Goal: Information Seeking & Learning: Understand process/instructions

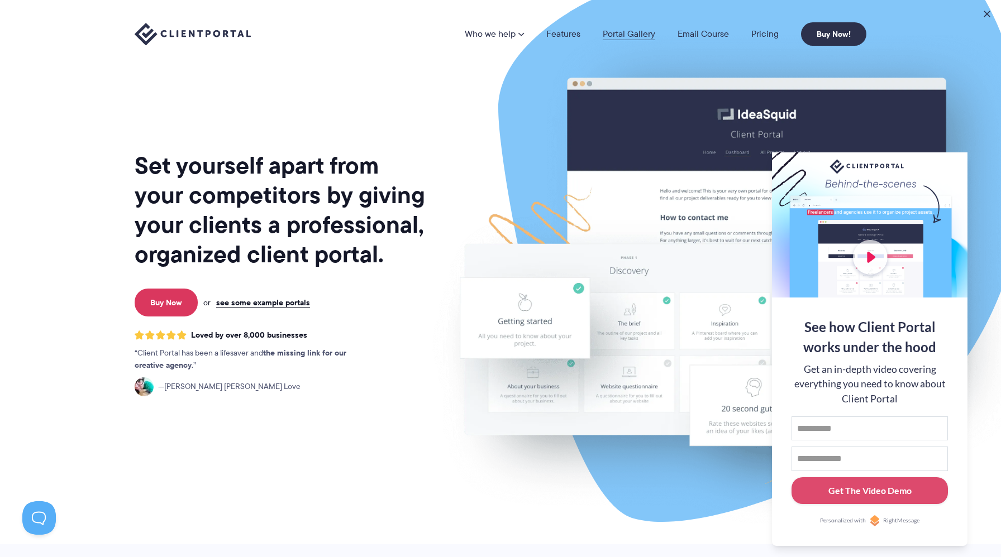
click at [621, 33] on link "Portal Gallery" at bounding box center [629, 34] width 52 height 9
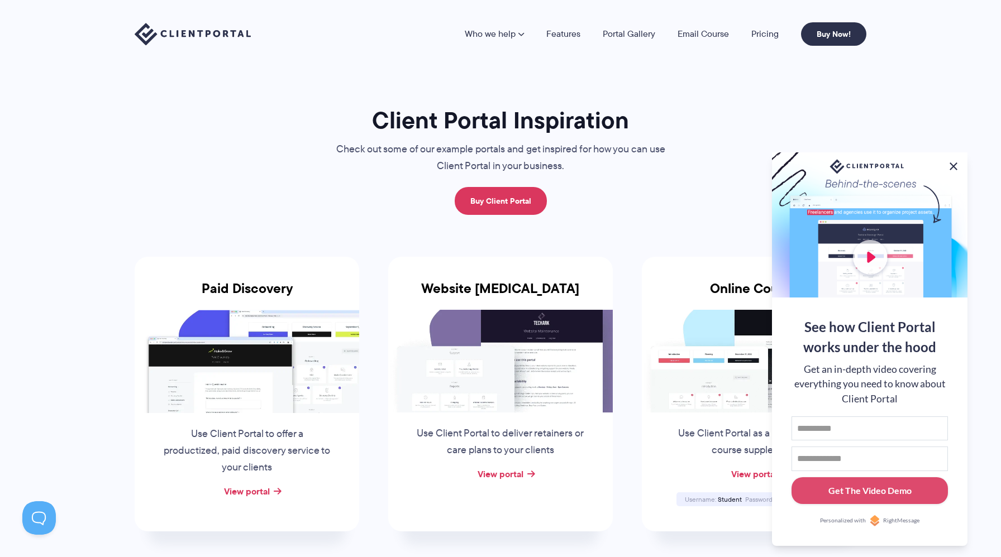
click at [953, 163] on button at bounding box center [952, 166] width 13 height 13
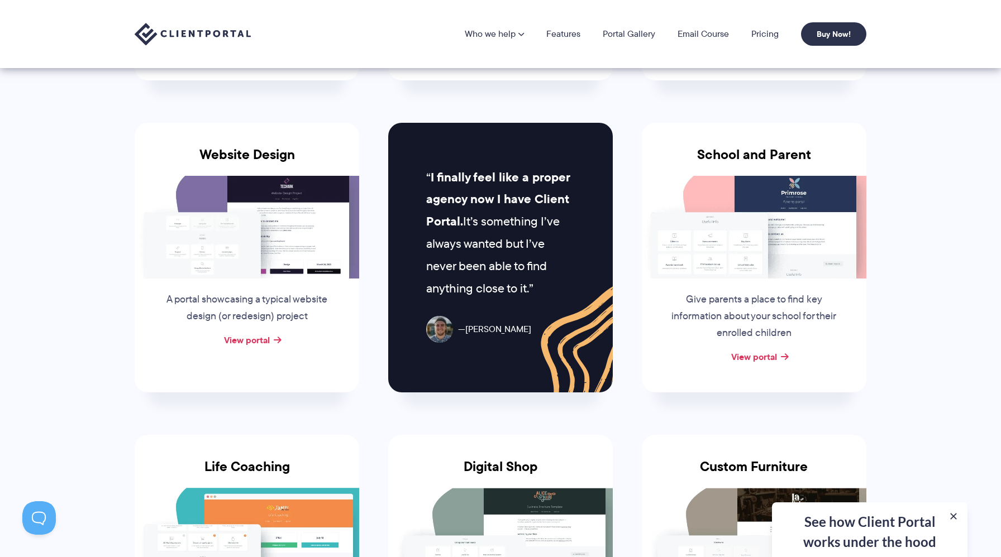
scroll to position [433, 0]
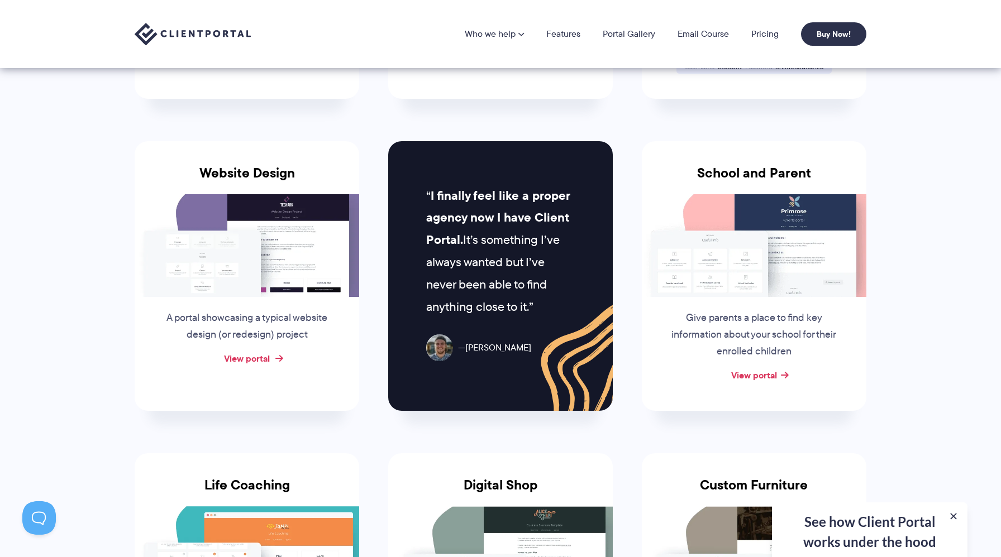
click at [257, 355] on link "View portal" at bounding box center [247, 358] width 46 height 13
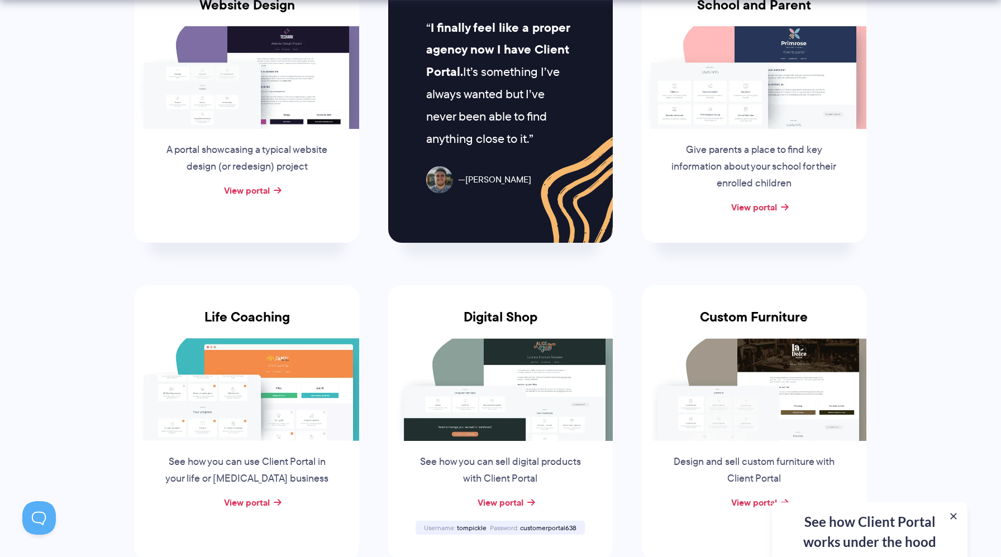
scroll to position [605, 0]
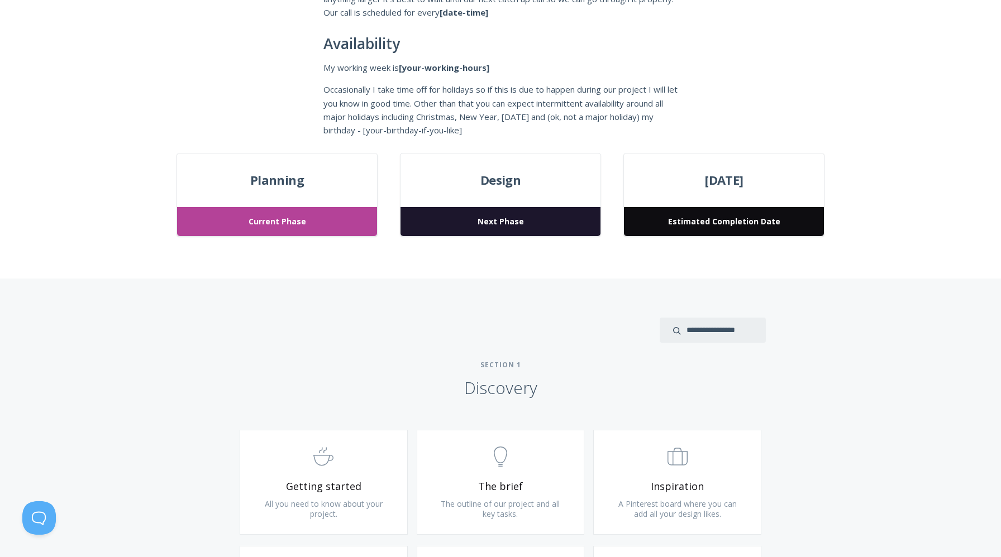
scroll to position [314, 0]
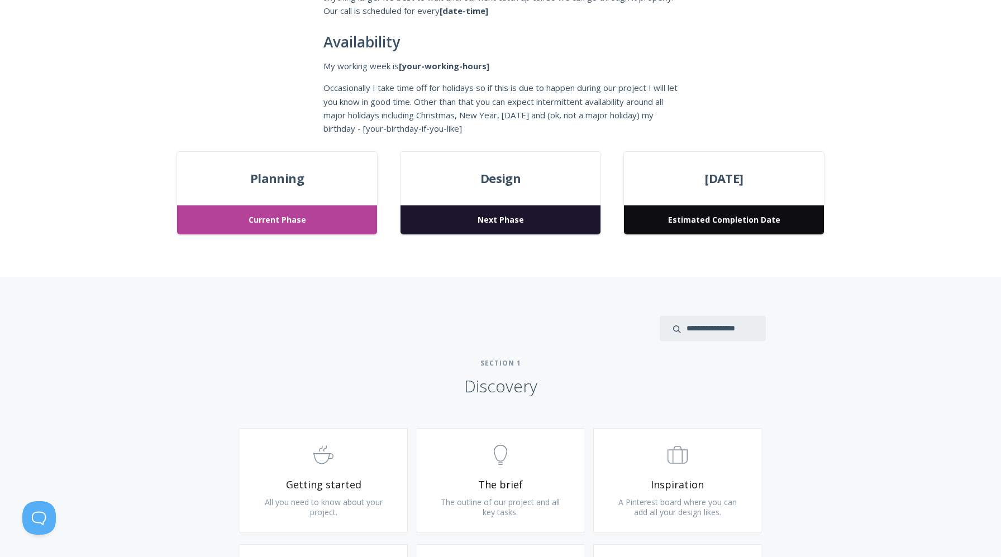
click at [504, 226] on span "Next Phase" at bounding box center [500, 220] width 200 height 30
click at [309, 181] on span "Planning" at bounding box center [277, 179] width 200 height 20
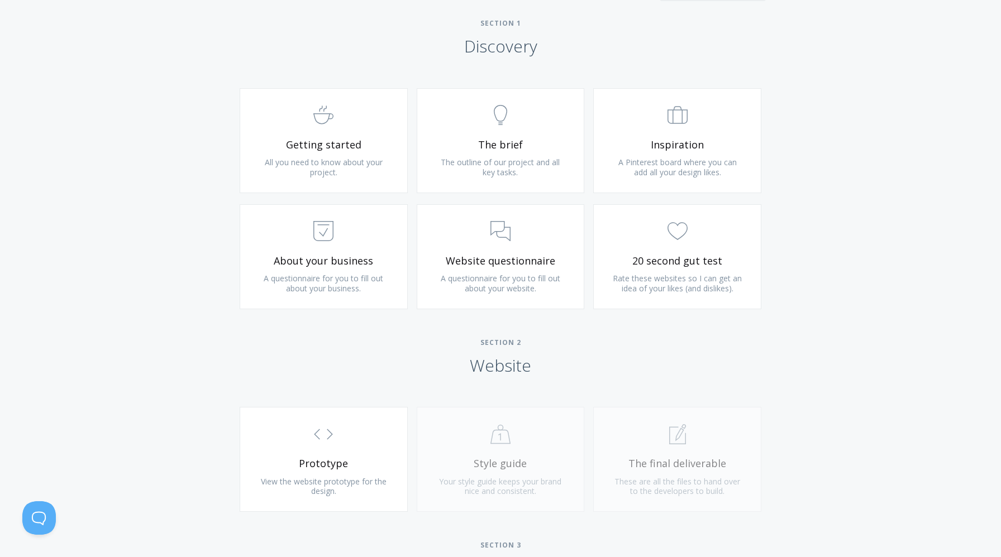
scroll to position [676, 0]
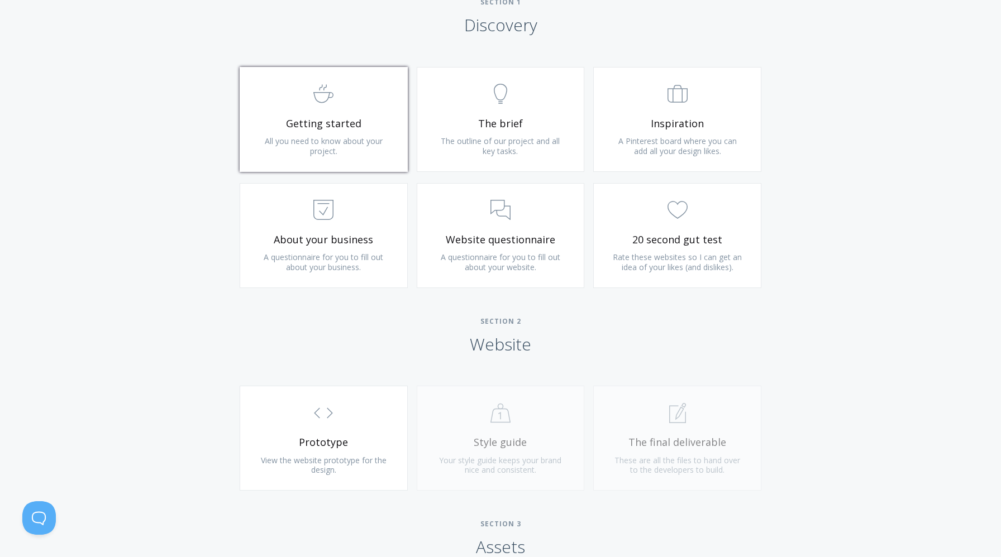
click at [377, 136] on span "All you need to know about your project." at bounding box center [324, 146] width 118 height 21
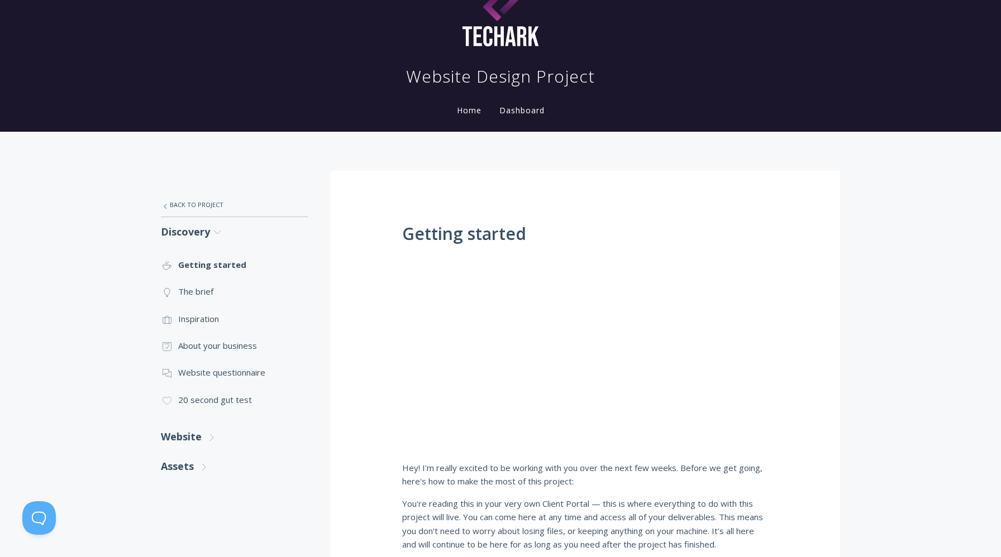
scroll to position [37, 0]
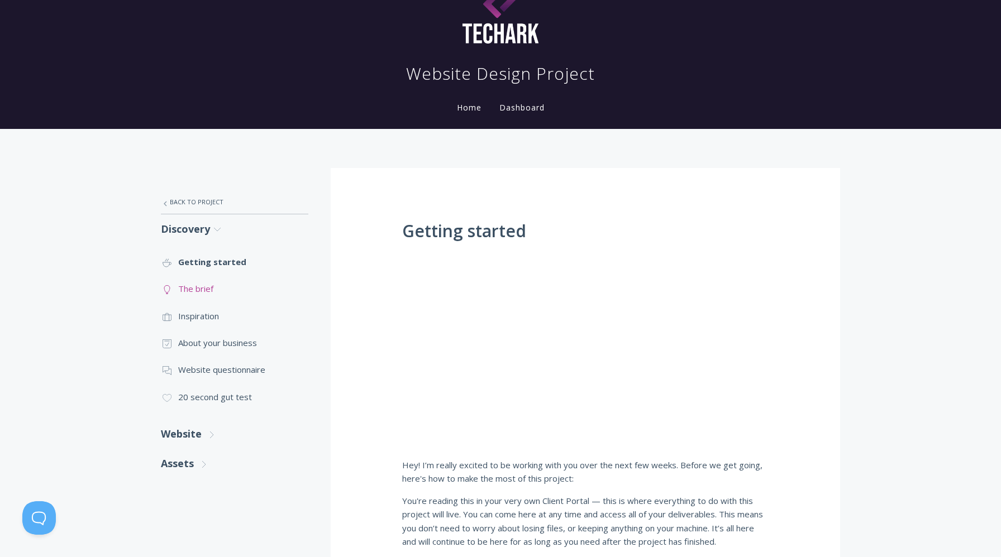
click at [225, 292] on link ".st0{fill:none;stroke:#000000;stroke-width:2;stroke-miterlimit:10;} Untitled-14…" at bounding box center [234, 288] width 147 height 27
click at [198, 291] on link ".st0{fill:none;stroke:#000000;stroke-width:2;stroke-miterlimit:10;} Untitled-14…" at bounding box center [234, 288] width 147 height 27
click at [197, 314] on link ".st0{fill:none;stroke:#000000;stroke-width:2;stroke-miterlimit:10;} Untitled-20…" at bounding box center [234, 316] width 147 height 27
click at [217, 346] on link ".st0{fill:none;stroke:#000000;stroke-width:2;stroke-miterlimit:10;} Untitled-18…" at bounding box center [234, 342] width 147 height 27
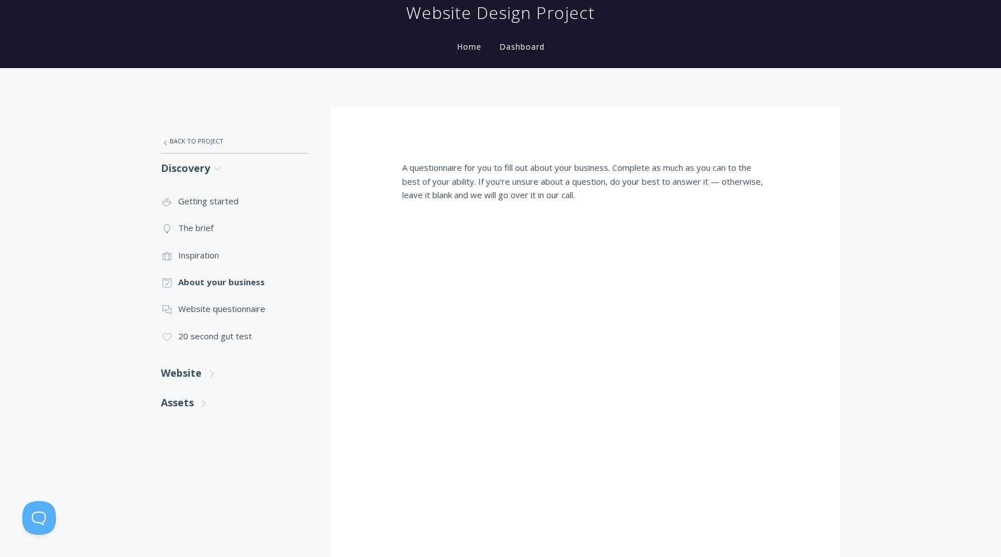
scroll to position [103, 0]
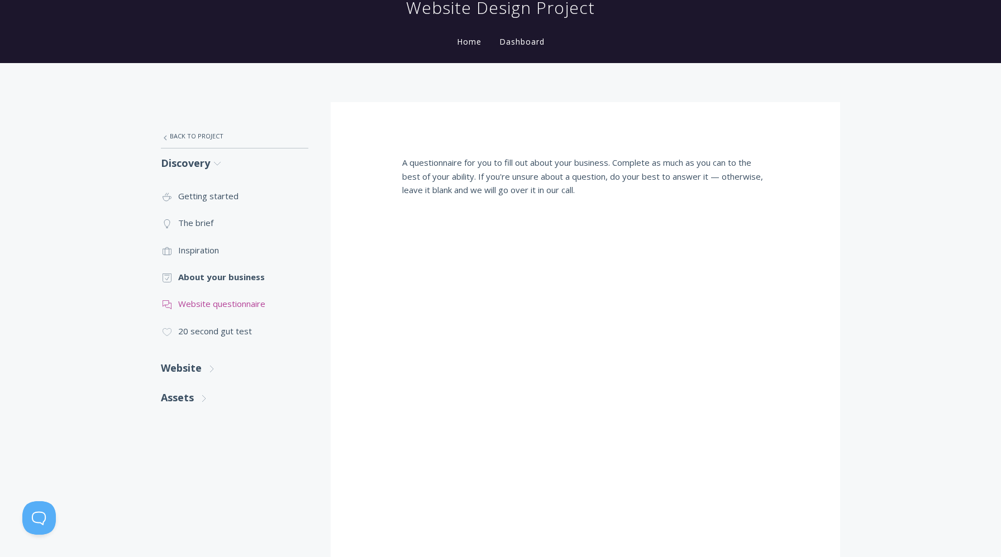
click at [237, 300] on link ".st0{fill:none;stroke:#000000;stroke-width:2;stroke-miterlimit:10;} 3. Communic…" at bounding box center [234, 303] width 147 height 27
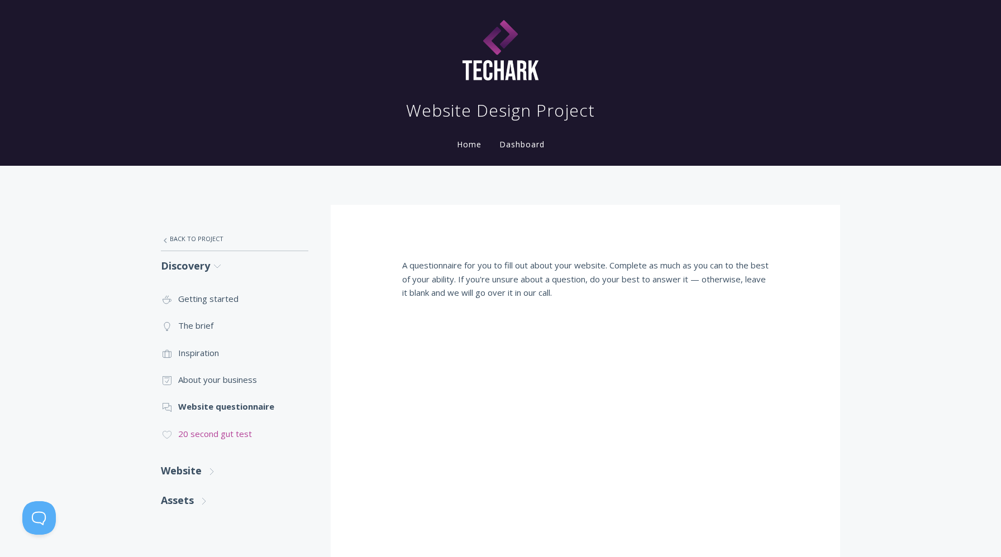
click at [213, 438] on link ".cls-1{fill:none;stroke:#000;stroke-miterlimit:10;stroke-width:2px;} 1. General…" at bounding box center [234, 433] width 147 height 27
click at [179, 467] on link "Website .st0{fill:none;stroke:#000000;stroke-width:2;stroke-miterlimit:10;} Unt…" at bounding box center [234, 471] width 147 height 30
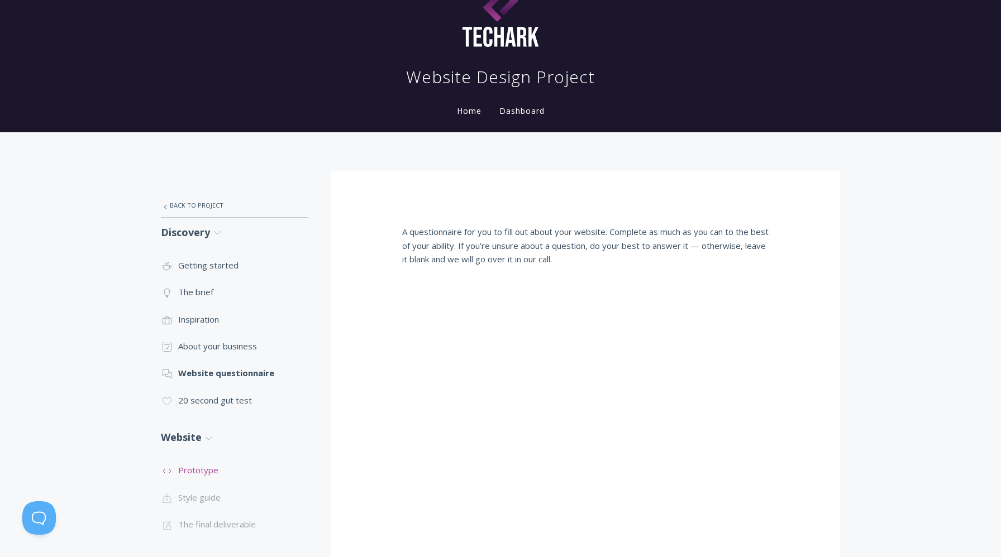
scroll to position [35, 0]
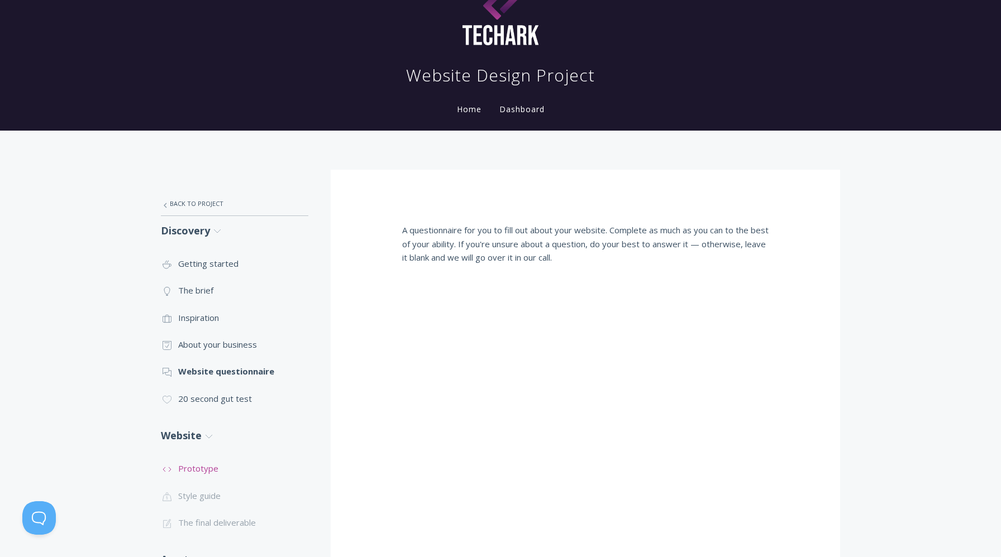
click at [192, 472] on link ".st0{fill:none;stroke:#000000;stroke-width:2;stroke-miterlimit:10;} Untitled-16…" at bounding box center [234, 468] width 147 height 27
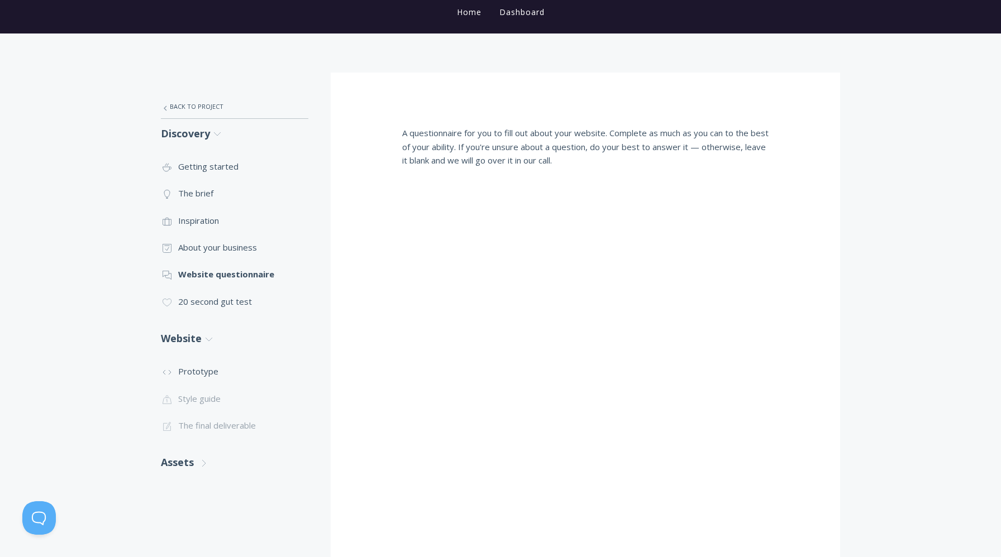
scroll to position [169, 0]
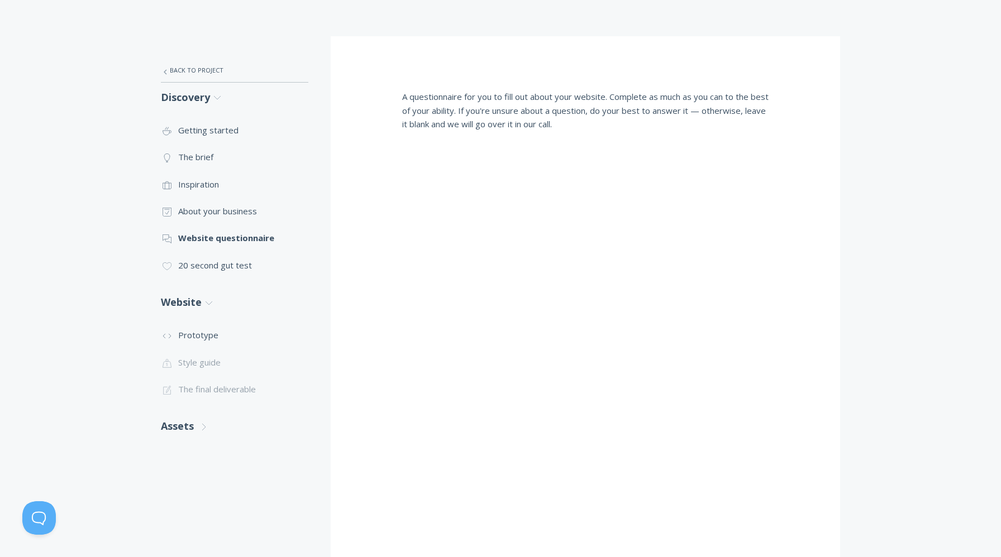
click at [192, 361] on li ".st0{fill:none;stroke:#000000;stroke-width:2;stroke-miterlimit:10;} Untitled-20…" at bounding box center [234, 362] width 147 height 27
click at [187, 426] on link "Assets .st0{fill:none;stroke:#000000;stroke-width:2;stroke-miterlimit:10;} Unti…" at bounding box center [234, 427] width 147 height 30
click at [190, 456] on link ".st0{fill:none;stroke:#000000;stroke-width:2;stroke-miterlimit:10;} 2. Design -…" at bounding box center [234, 459] width 147 height 27
click at [189, 485] on link ".st0{fill:none;stroke:#000000;stroke-width:2;stroke-miterlimit:10;} Untitled-15…" at bounding box center [234, 486] width 147 height 27
